Goal: Task Accomplishment & Management: Manage account settings

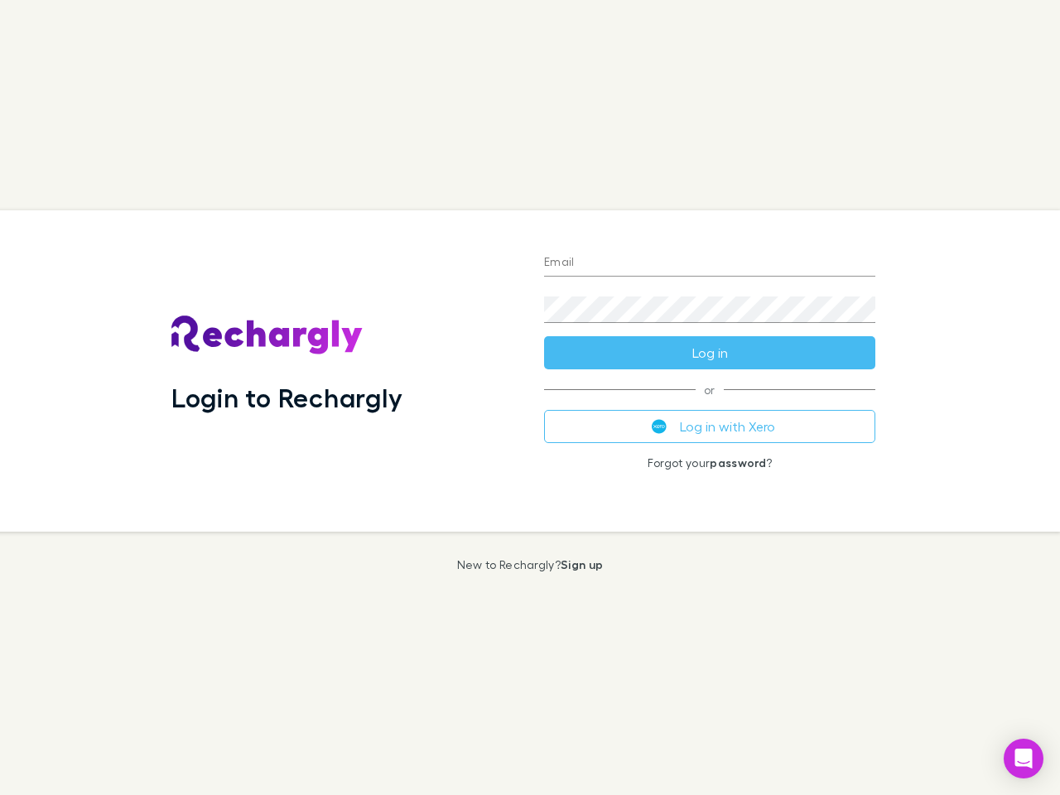
click at [530, 397] on div "Login to Rechargly" at bounding box center [344, 370] width 372 height 321
click at [709, 263] on input "Email" at bounding box center [709, 263] width 331 height 26
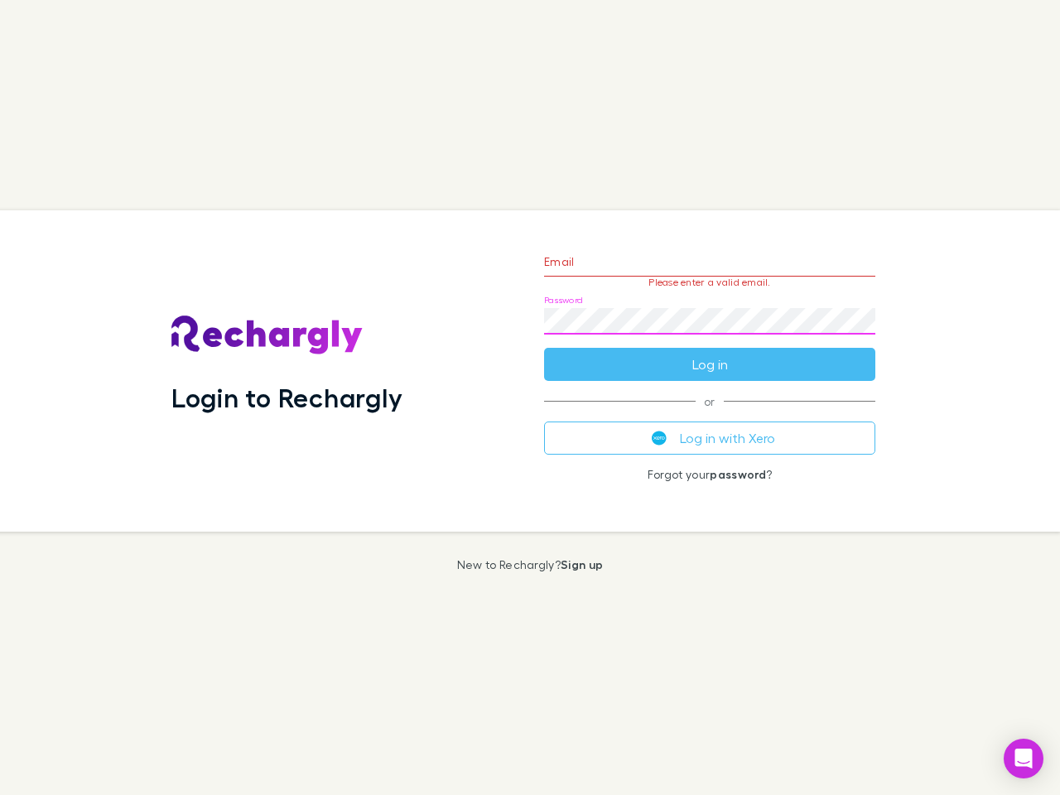
click at [709, 353] on form "Email Please enter a valid email. Password Log in" at bounding box center [709, 309] width 331 height 144
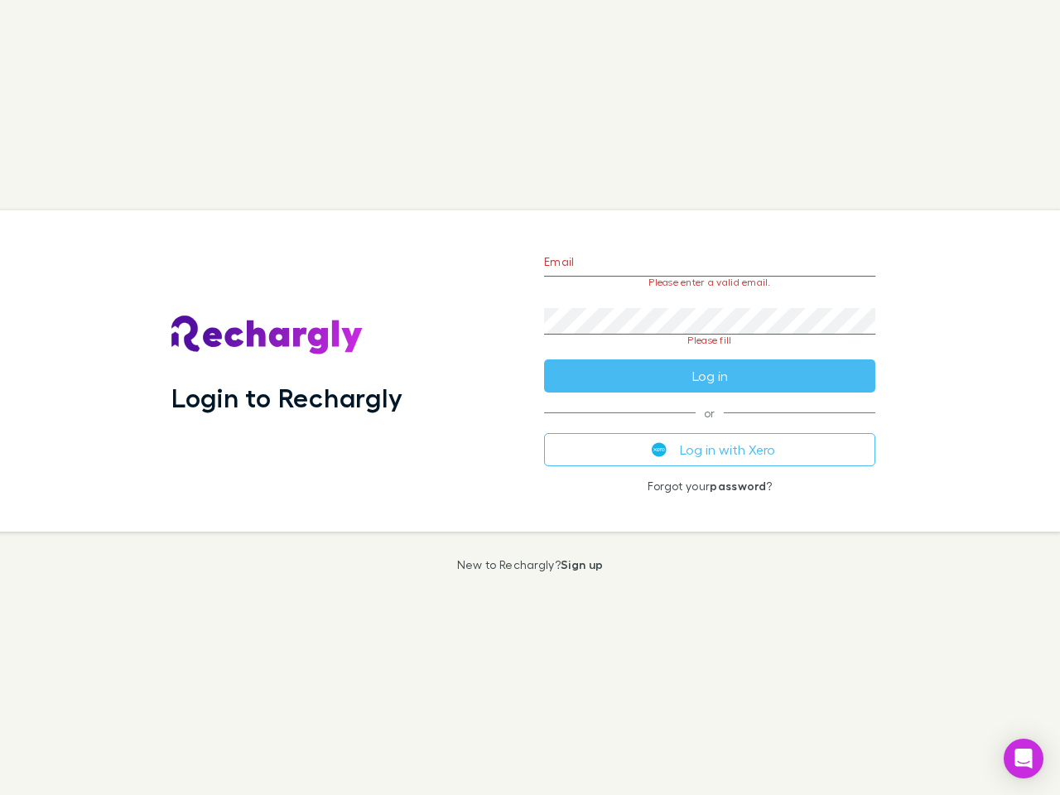
click at [709, 426] on div "Email Please enter a valid email. Password Please fill Log in or Log in with Xe…" at bounding box center [710, 370] width 358 height 321
click at [1023, 758] on icon "Open Intercom Messenger" at bounding box center [1023, 758] width 17 height 20
